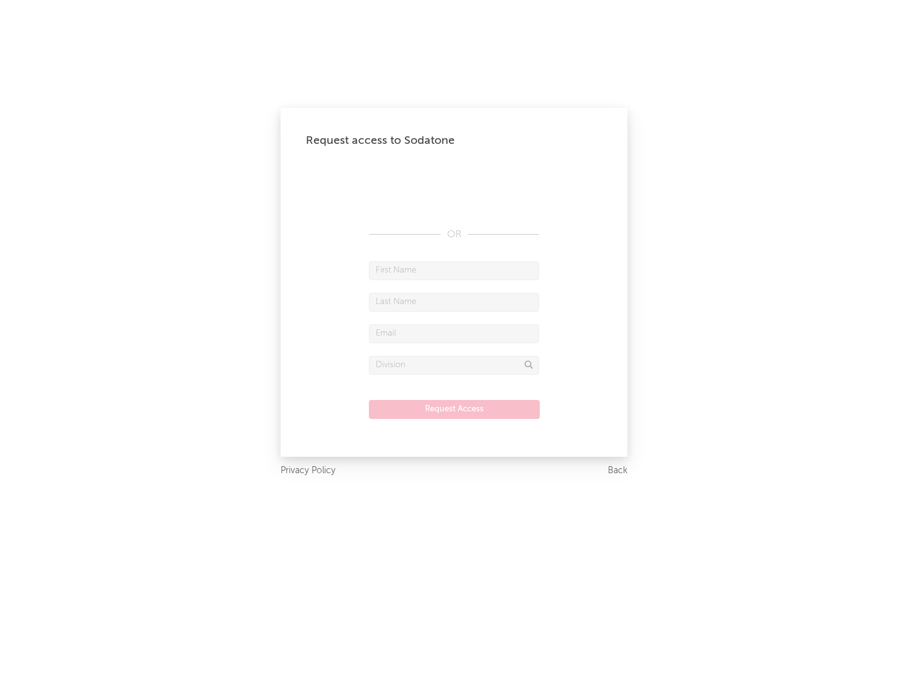
click at [454, 270] on input "text" at bounding box center [454, 270] width 170 height 19
type input "[PERSON_NAME]"
click at [454, 301] on input "text" at bounding box center [454, 302] width 170 height 19
type input "[PERSON_NAME]"
click at [454, 333] on input "text" at bounding box center [454, 333] width 170 height 19
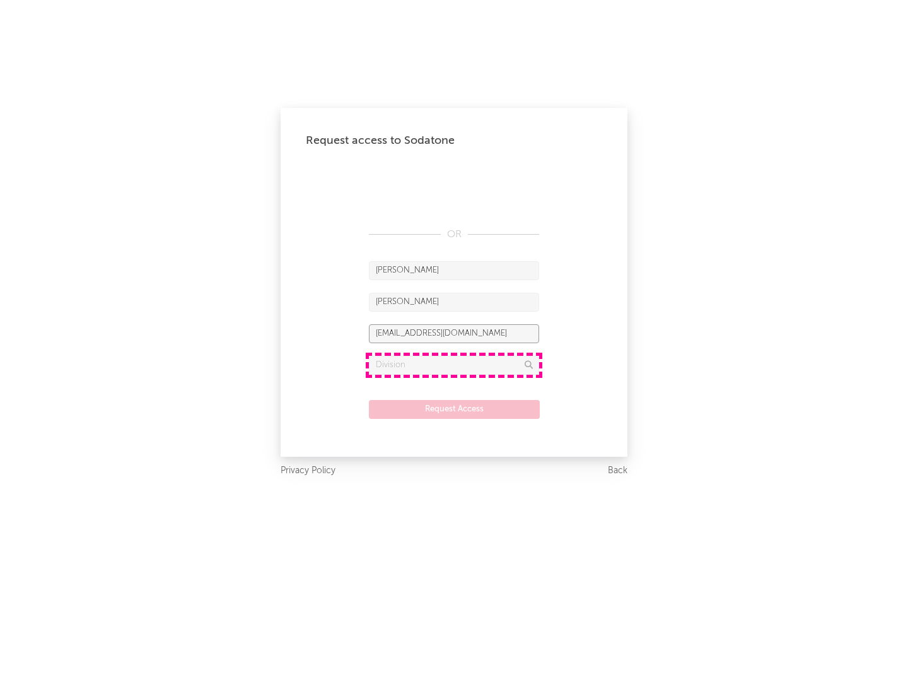
type input "[EMAIL_ADDRESS][DOMAIN_NAME]"
click at [454, 365] on input "text" at bounding box center [454, 365] width 170 height 19
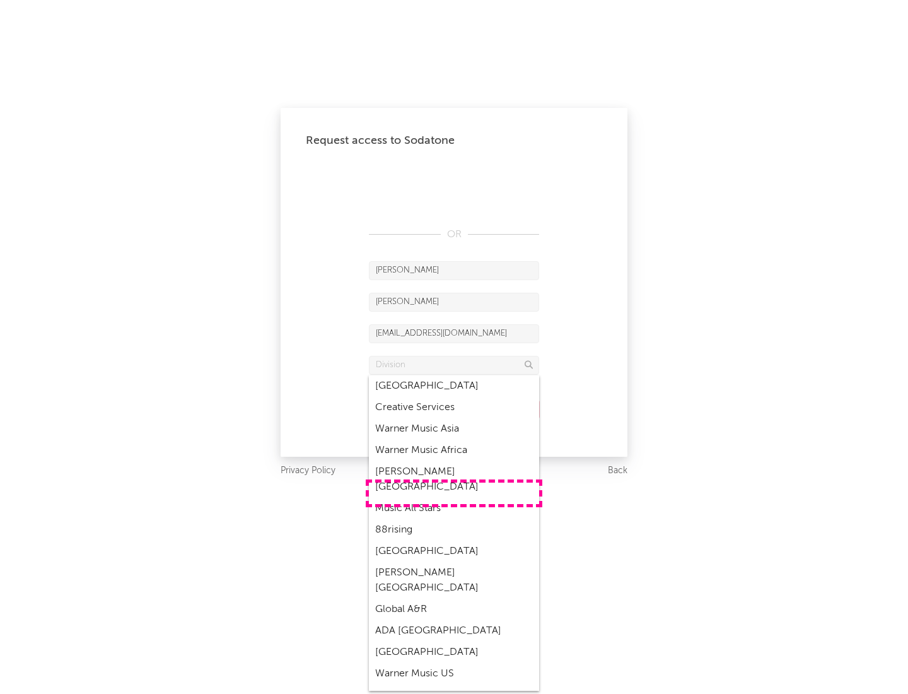
click at [454, 498] on div "Music All Stars" at bounding box center [454, 508] width 170 height 21
type input "Music All Stars"
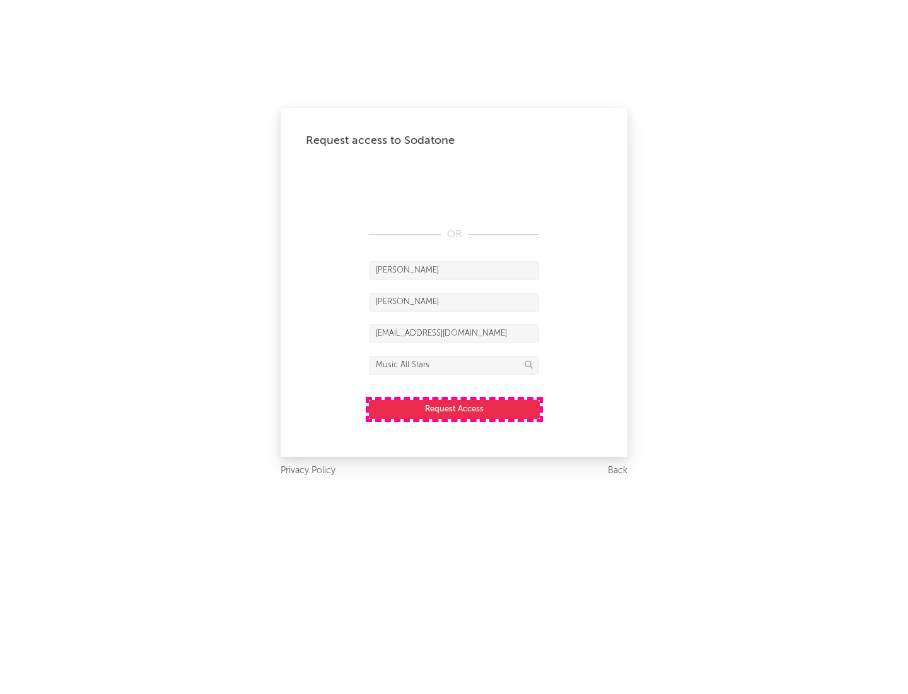
click at [454, 409] on button "Request Access" at bounding box center [454, 409] width 171 height 19
